Goal: Communication & Community: Answer question/provide support

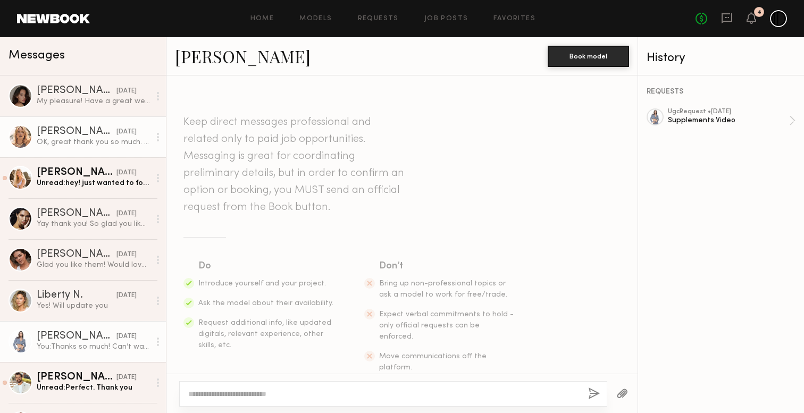
scroll to position [1282, 0]
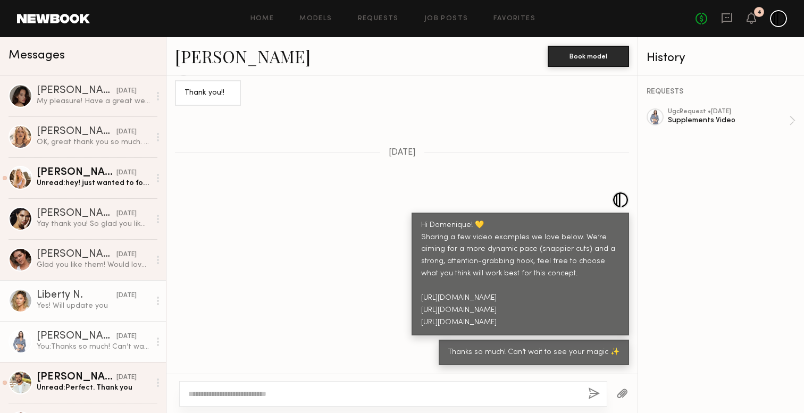
click at [80, 306] on div "Yes! Will update you" at bounding box center [93, 306] width 113 height 10
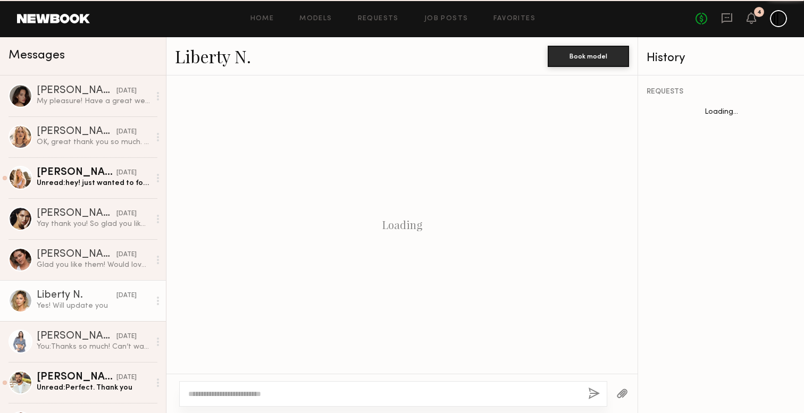
scroll to position [1648, 0]
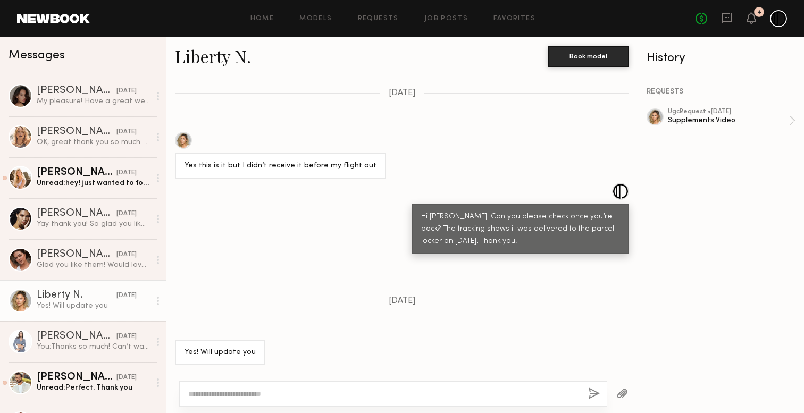
click at [288, 384] on div at bounding box center [393, 394] width 428 height 26
click at [298, 399] on div at bounding box center [393, 394] width 428 height 26
click at [298, 399] on textarea at bounding box center [383, 394] width 391 height 11
click at [302, 399] on textarea at bounding box center [383, 394] width 391 height 11
type textarea "**********"
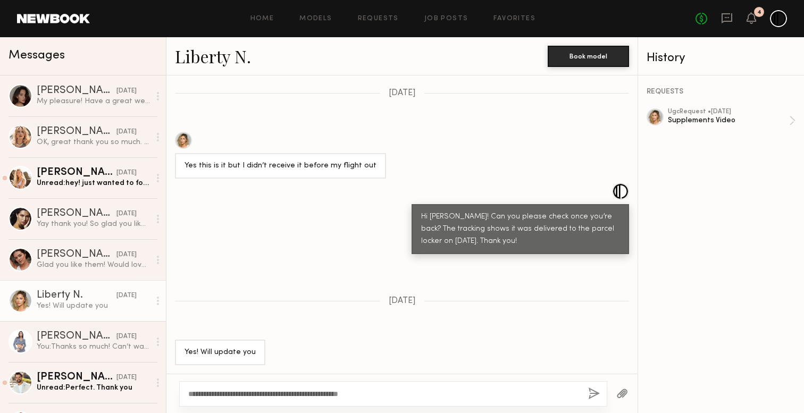
click at [595, 390] on button "button" at bounding box center [594, 394] width 12 height 13
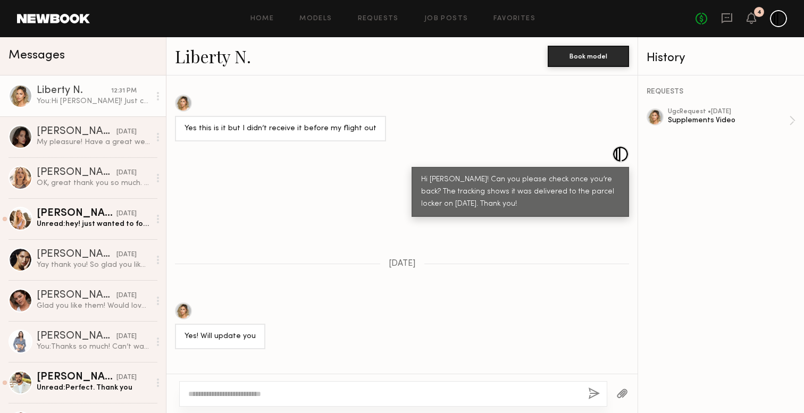
scroll to position [1861, 0]
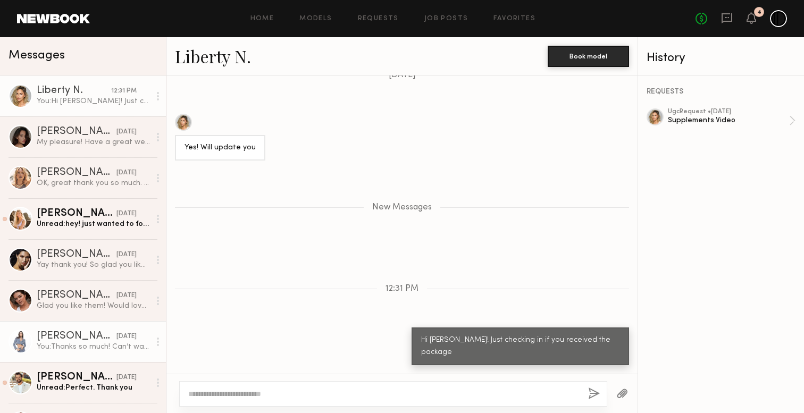
click at [95, 337] on div "Domenique B." at bounding box center [77, 336] width 80 height 11
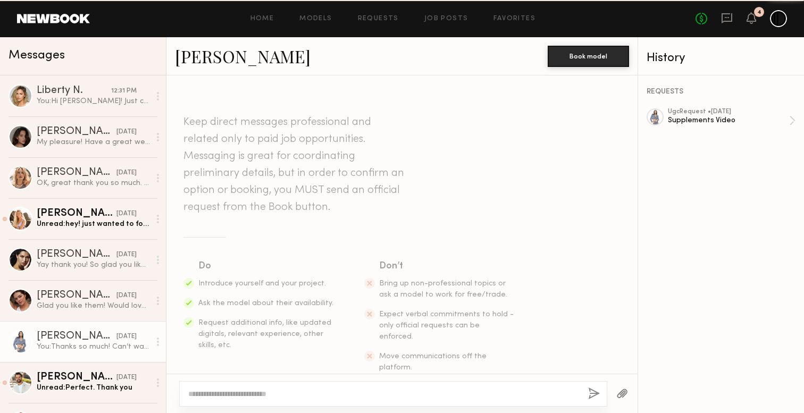
scroll to position [1282, 0]
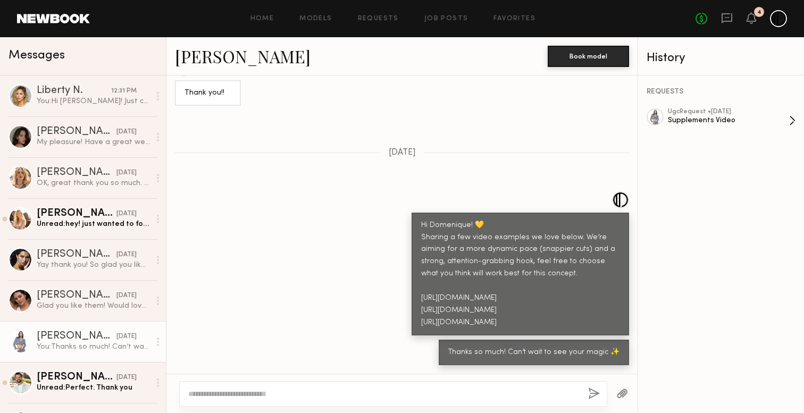
click at [696, 122] on div "Supplements Video" at bounding box center [728, 120] width 121 height 10
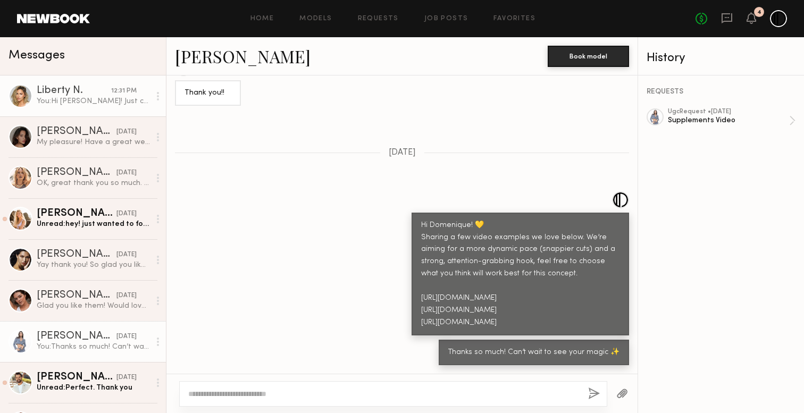
click at [142, 95] on div "Liberty N. 12:31 PM" at bounding box center [93, 91] width 113 height 11
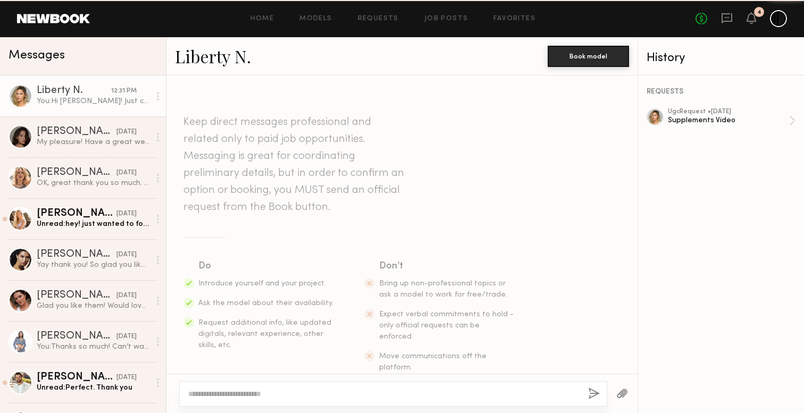
scroll to position [1780, 0]
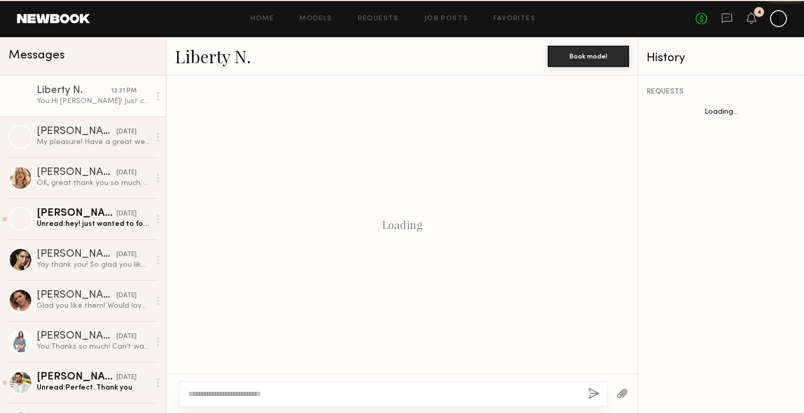
scroll to position [1780, 0]
